Goal: Transaction & Acquisition: Purchase product/service

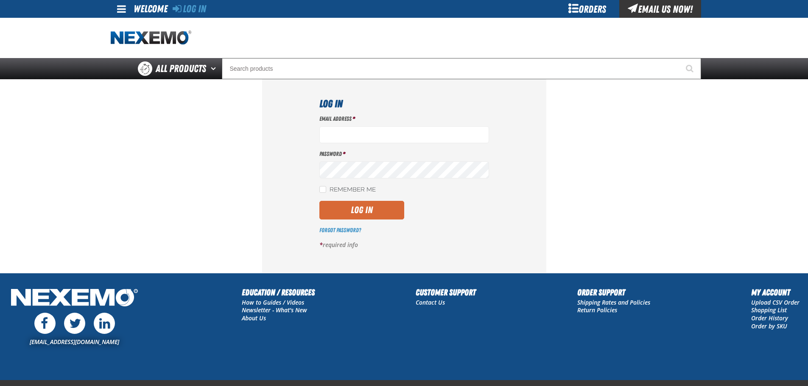
type input "bbuzbee@vtaig.com"
click at [369, 213] on button "Log In" at bounding box center [361, 210] width 85 height 19
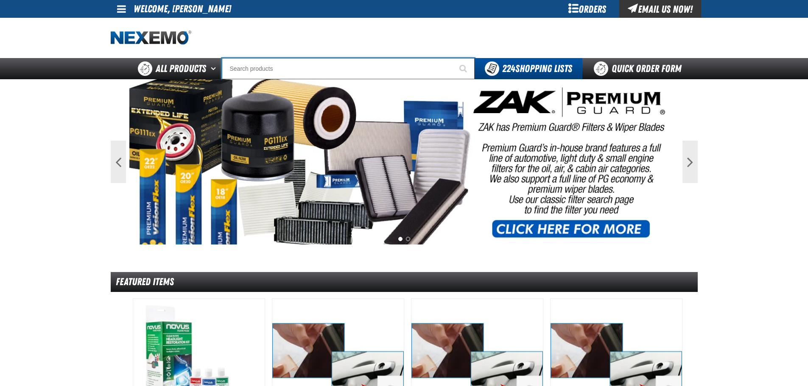
click at [284, 69] on input "Search" at bounding box center [348, 68] width 253 height 21
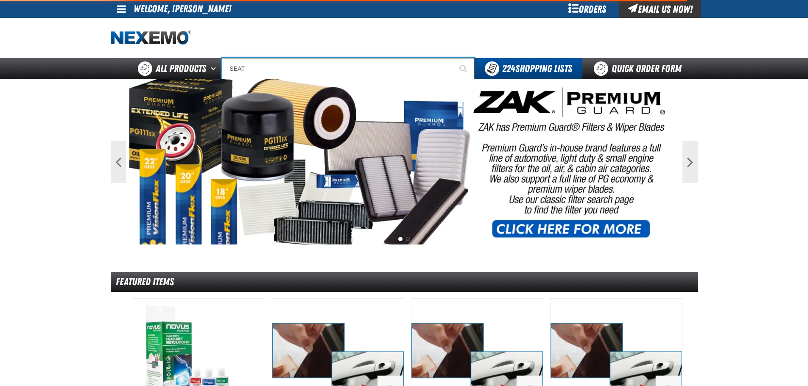
type input "SEAT C"
type input "SEAT Covers replaces mt-60500"
type input "SEAT COV"
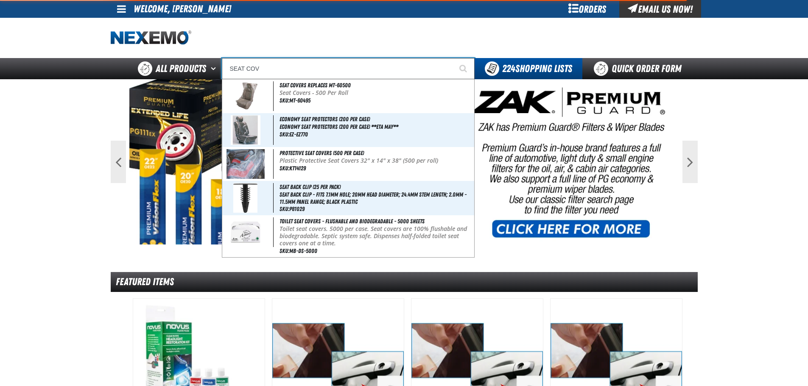
type input "SEAT COVers replaces mt-60500"
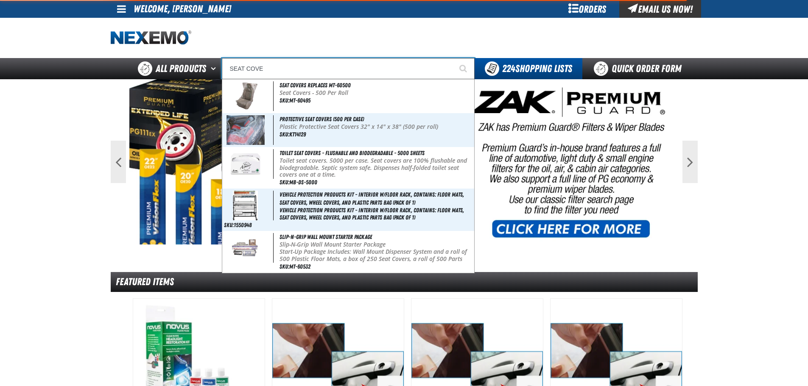
type input "SEAT COVER"
type input "SEAT COVERs replaces mt-60500"
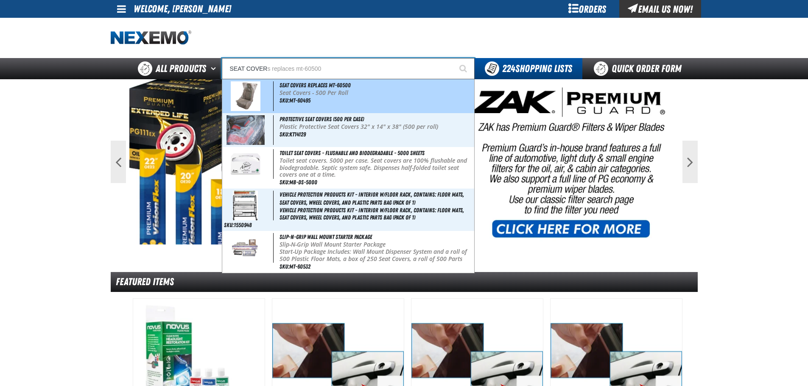
click at [343, 98] on div "Seat Covers replaces mt-60500 Seat Covers - 500 Per Roll SKU:MT-60495" at bounding box center [348, 96] width 252 height 34
type input "Seat Covers replaces mt-60500"
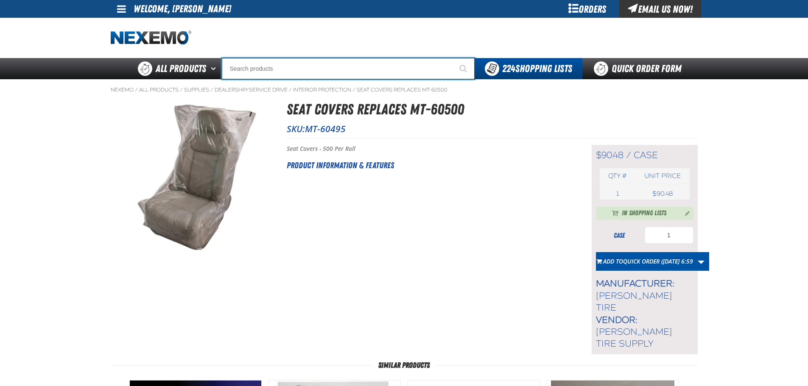
click at [289, 69] on input "Search" at bounding box center [348, 68] width 253 height 21
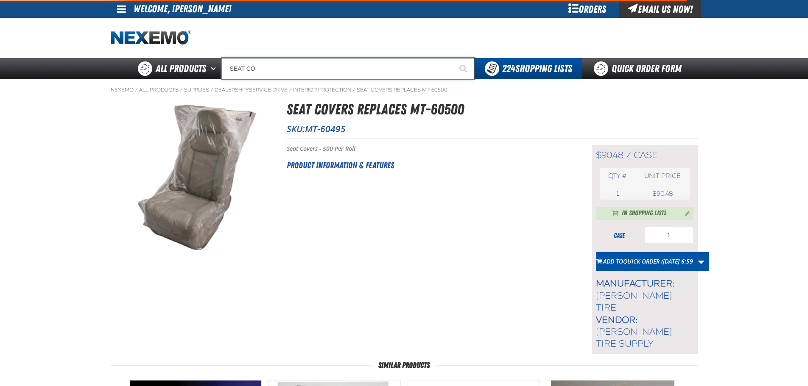
type input "SEAT COV"
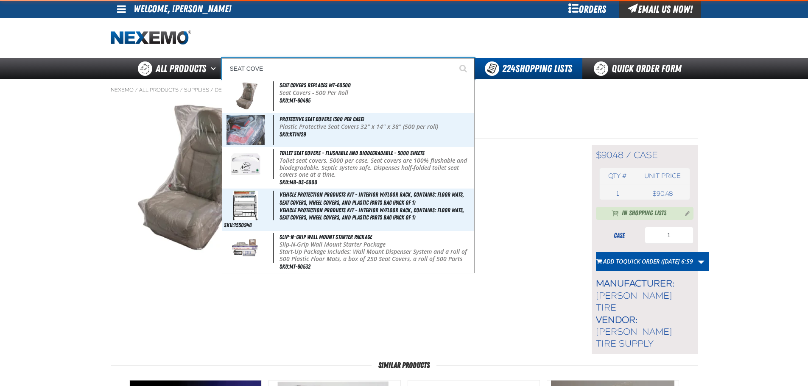
type input "SEAT COVER"
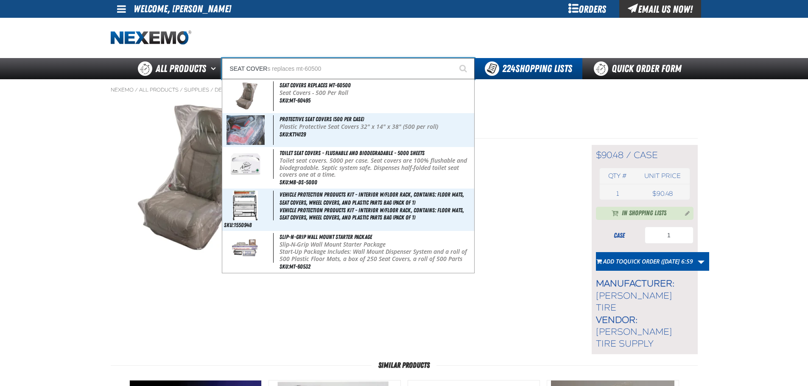
type input "SEAT COVERs replaces mt-60500"
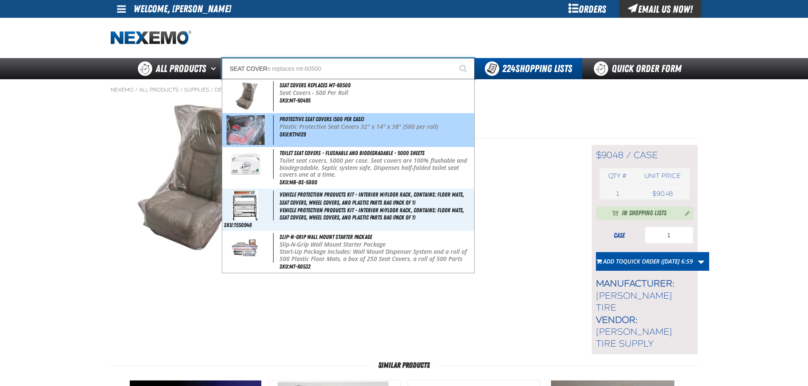
click at [329, 133] on div "Protective Seat Covers (500 per case) Plastic Protective Seat Covers 32" x 14" …" at bounding box center [348, 130] width 252 height 34
type input "Protective Seat Covers (500 per case)"
